Goal: Learn about a topic

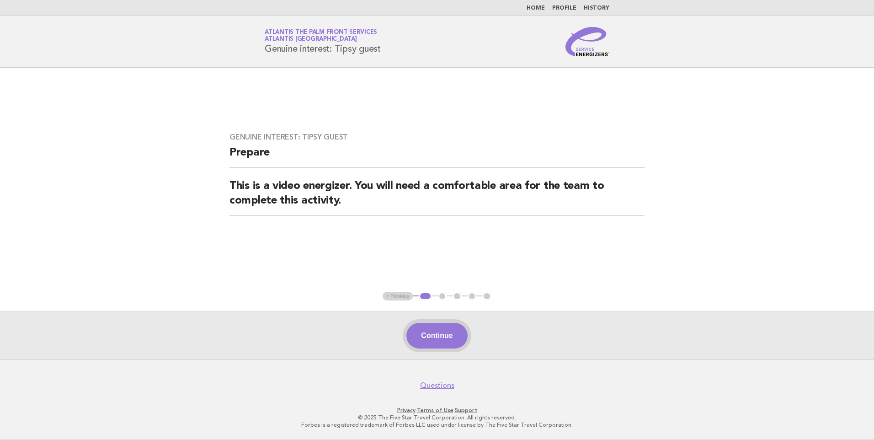
click at [444, 337] on button "Continue" at bounding box center [436, 336] width 61 height 26
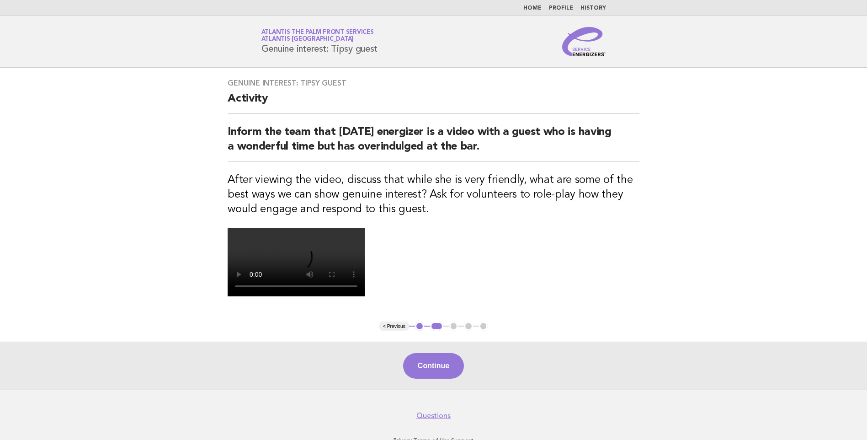
click at [365, 296] on video at bounding box center [296, 262] width 137 height 69
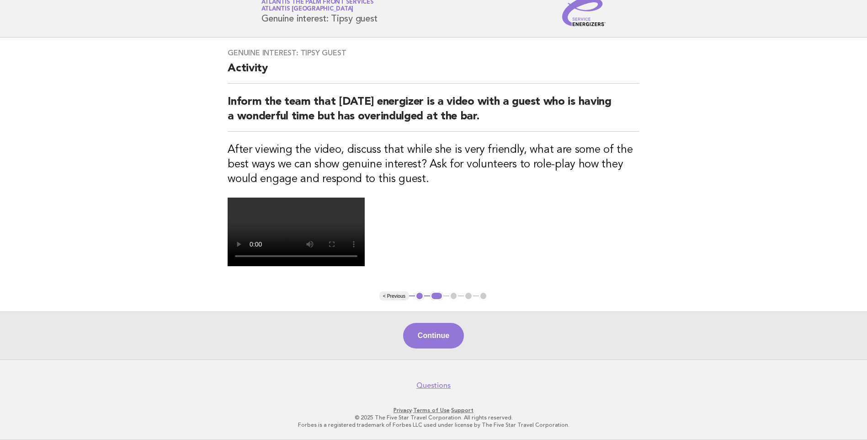
scroll to position [194, 0]
click at [440, 332] on button "Continue" at bounding box center [433, 336] width 61 height 26
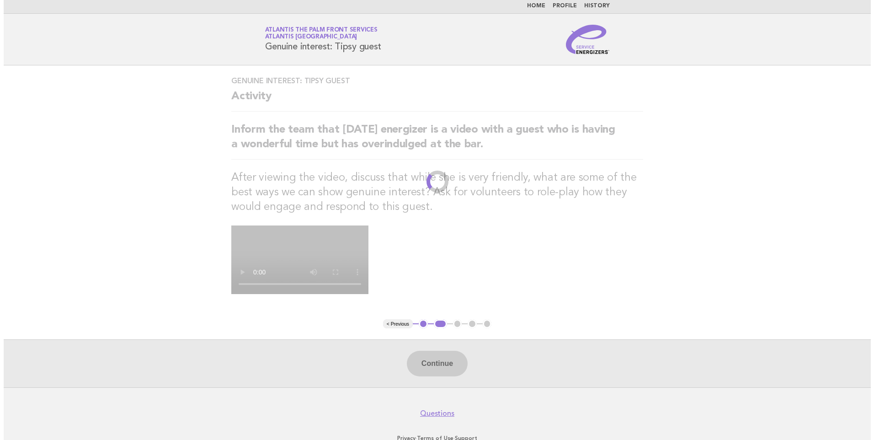
scroll to position [0, 0]
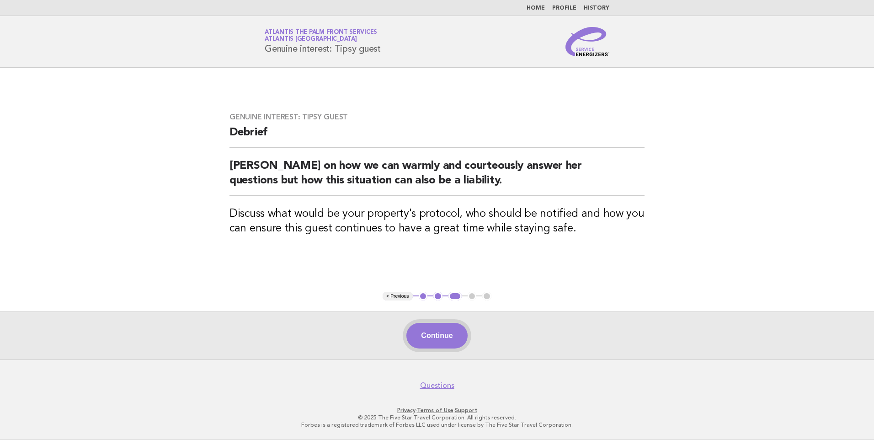
click at [420, 335] on button "Continue" at bounding box center [436, 336] width 61 height 26
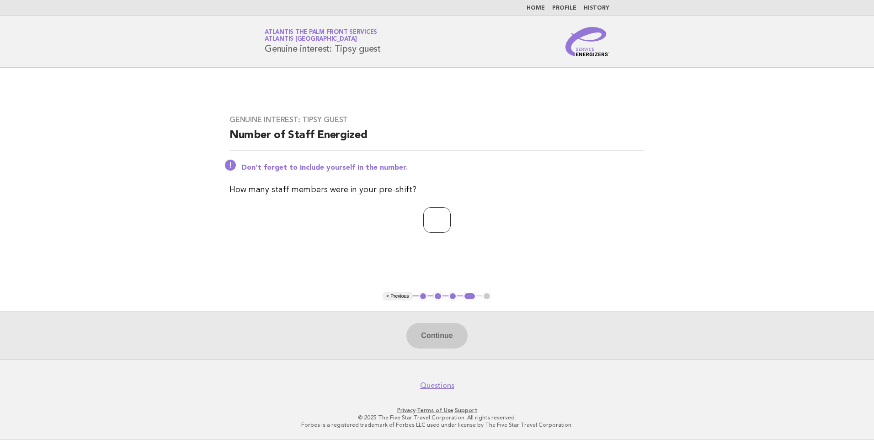
click at [423, 227] on input "number" at bounding box center [436, 220] width 27 height 26
type input "*"
click at [443, 339] on button "Continue" at bounding box center [436, 336] width 61 height 26
